Goal: Find specific page/section: Find specific page/section

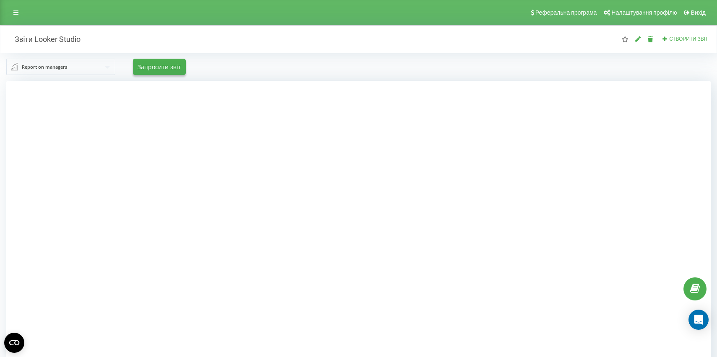
click at [73, 73] on input "text" at bounding box center [61, 66] width 108 height 15
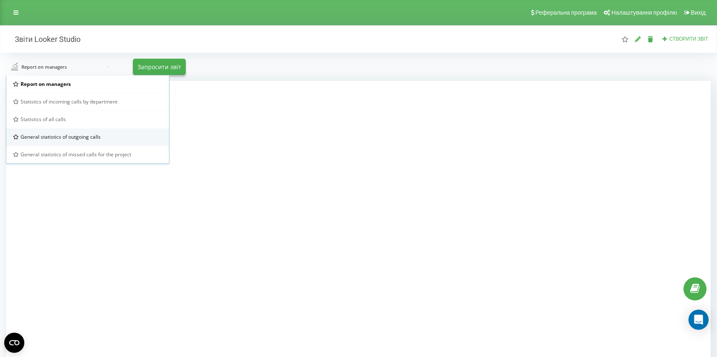
click at [122, 135] on div "General statistics of outgoing calls" at bounding box center [87, 136] width 149 height 7
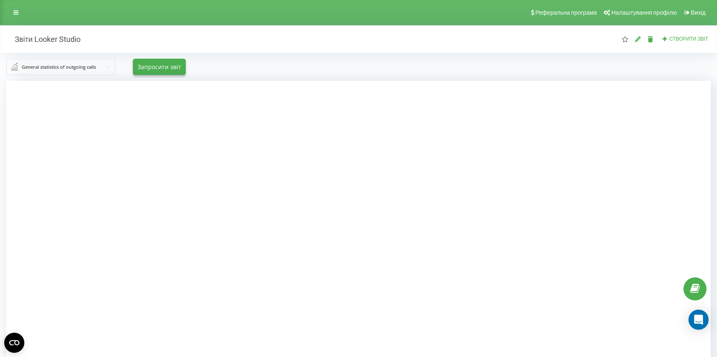
click at [63, 65] on div "General statistics of outgoing calls" at bounding box center [59, 67] width 74 height 9
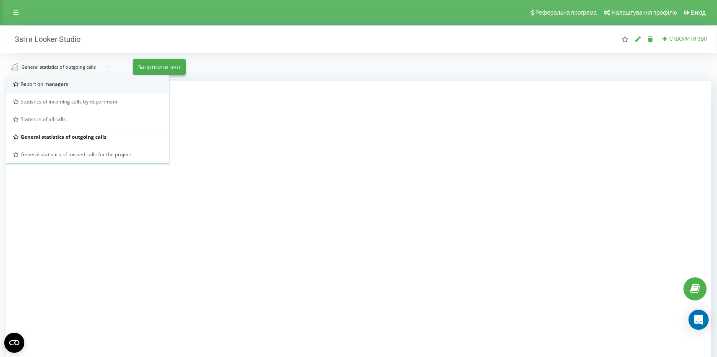
click at [58, 88] on div "Report on managers" at bounding box center [87, 85] width 163 height 18
